Goal: Task Accomplishment & Management: Manage account settings

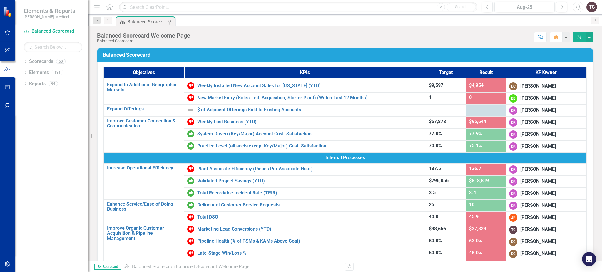
scroll to position [96, 0]
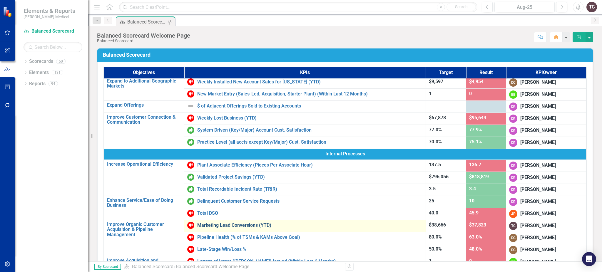
click at [246, 225] on link "Marketing Lead Conversions (YTD)" at bounding box center [310, 225] width 226 height 5
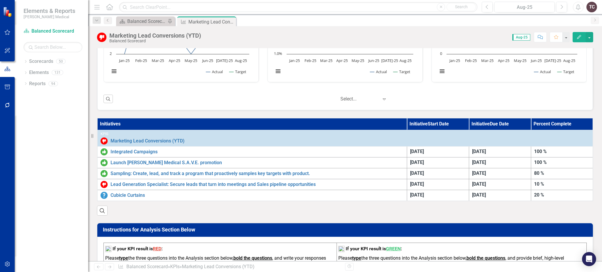
scroll to position [276, 0]
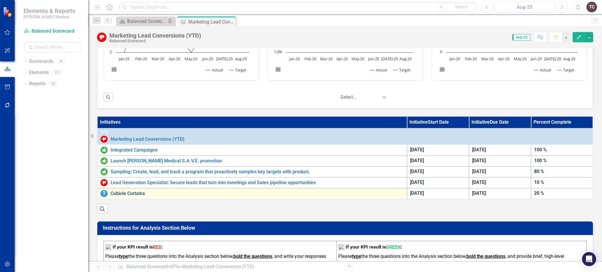
click at [113, 192] on link "Cubicle Curtains" at bounding box center [257, 193] width 293 height 5
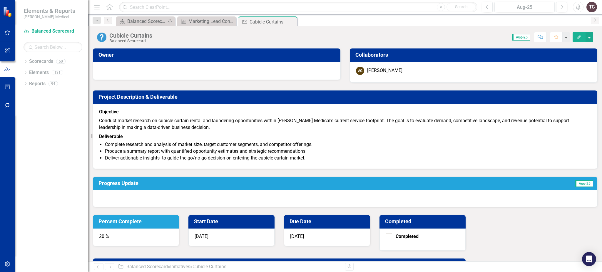
click at [328, 140] on p "Deliverable" at bounding box center [345, 136] width 492 height 8
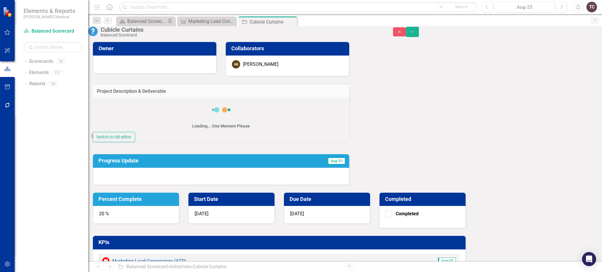
click at [328, 132] on div "Loading... One Moment Please" at bounding box center [221, 115] width 257 height 34
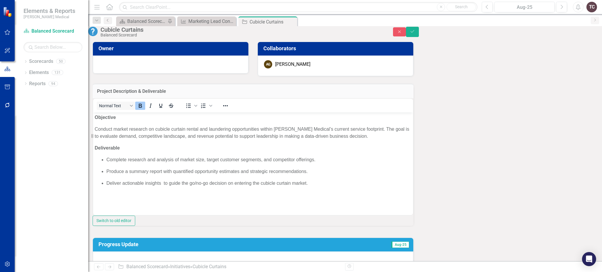
click at [217, 196] on body "Objective Conduct market research on cubicle curtain rental and laundering oppo…" at bounding box center [253, 156] width 320 height 88
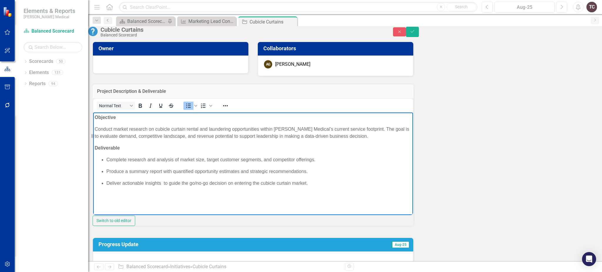
click at [142, 200] on html "Objective Conduct market research on cubicle curtain rental and laundering oppo…" at bounding box center [253, 156] width 320 height 88
click at [318, 187] on p "Deliver actionable insights to guide the go/no-go decision on entering the cubi…" at bounding box center [258, 183] width 305 height 7
click at [106, 200] on html "Objective Conduct market research on cubicle curtain rental and laundering oppo…" at bounding box center [253, 156] width 320 height 88
click at [309, 187] on p "Deliver actionable insights to guide the go/no-go decision on entering the cubi…" at bounding box center [258, 183] width 305 height 7
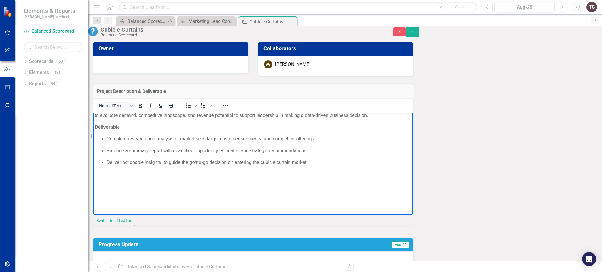
scroll to position [32, 0]
click at [95, 185] on p "Rich Text Area. Press ALT-0 for help." at bounding box center [253, 181] width 317 height 7
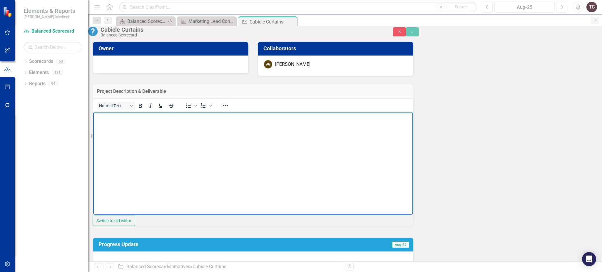
scroll to position [39, 0]
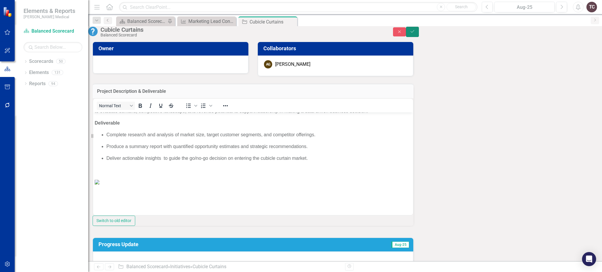
click at [415, 34] on icon "Save" at bounding box center [412, 31] width 5 height 4
